Goal: Information Seeking & Learning: Learn about a topic

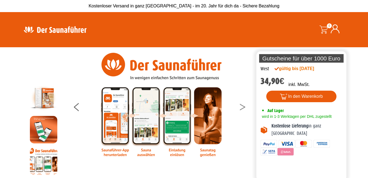
click at [243, 108] on icon at bounding box center [242, 109] width 5 height 4
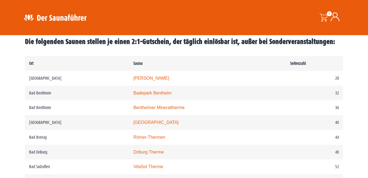
scroll to position [272, 0]
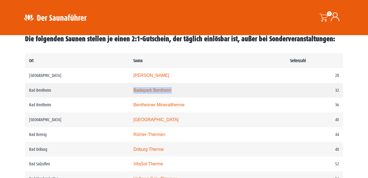
drag, startPoint x: 182, startPoint y: 89, endPoint x: 142, endPoint y: 91, distance: 39.9
click at [142, 91] on td "Badepark Bentheim" at bounding box center [207, 90] width 157 height 15
copy link "Badepark Bentheim"
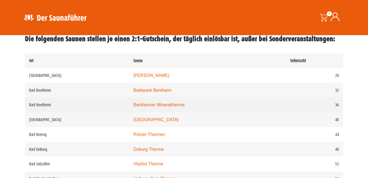
click at [214, 100] on td "Bentheimer Mineraltherme" at bounding box center [207, 104] width 157 height 15
drag, startPoint x: 194, startPoint y: 105, endPoint x: 141, endPoint y: 105, distance: 53.3
click at [141, 105] on td "Bentheimer Mineraltherme" at bounding box center [207, 104] width 157 height 15
copy link "Bentheimer Mineraltherme"
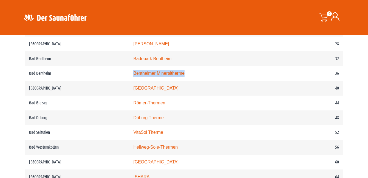
scroll to position [308, 0]
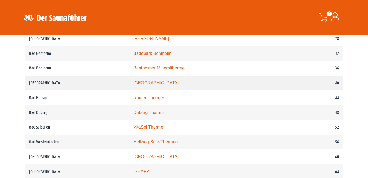
click at [256, 82] on td "[GEOGRAPHIC_DATA]" at bounding box center [207, 82] width 157 height 15
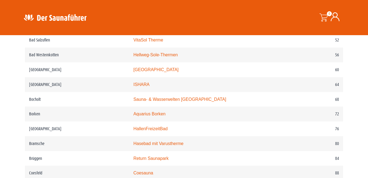
scroll to position [403, 0]
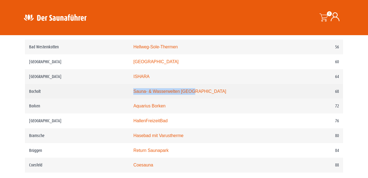
drag, startPoint x: 212, startPoint y: 94, endPoint x: 141, endPoint y: 93, distance: 71.1
click at [141, 93] on td "Sauna- & Wasserwelten [GEOGRAPHIC_DATA]" at bounding box center [207, 91] width 157 height 15
copy link "Sauna- & Wasserwelten [GEOGRAPHIC_DATA]"
click at [253, 91] on td "Sauna- & Wasserwelten [GEOGRAPHIC_DATA]" at bounding box center [207, 91] width 157 height 15
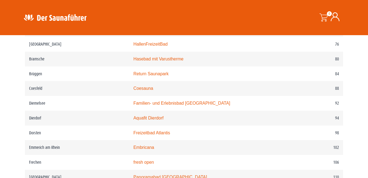
scroll to position [485, 0]
